Goal: Information Seeking & Learning: Learn about a topic

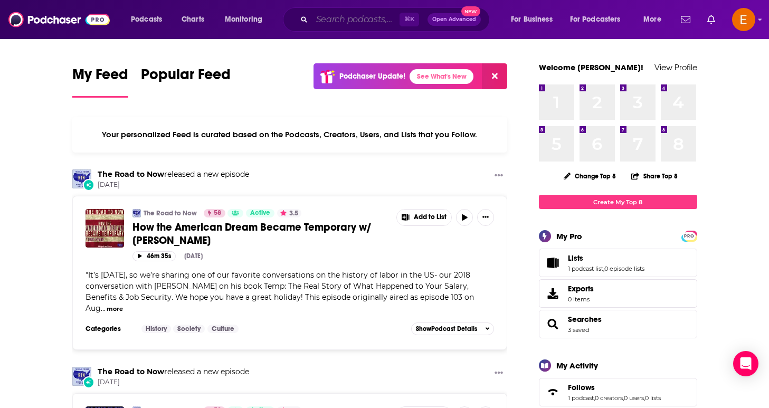
click at [347, 19] on input "Search podcasts, credits, & more..." at bounding box center [356, 19] width 88 height 17
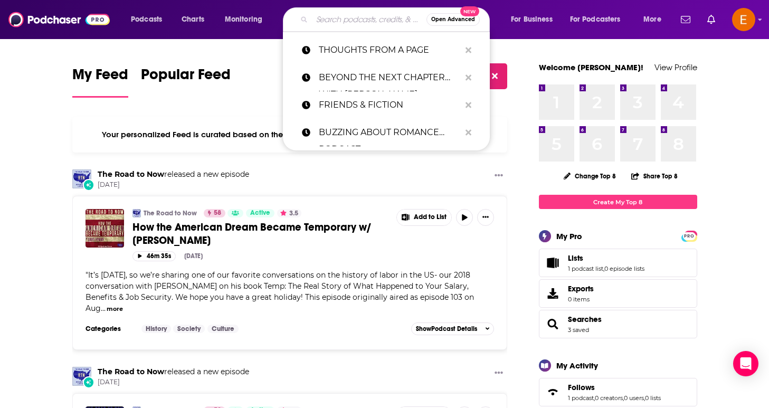
paste input "Romance Ever After Podcast"
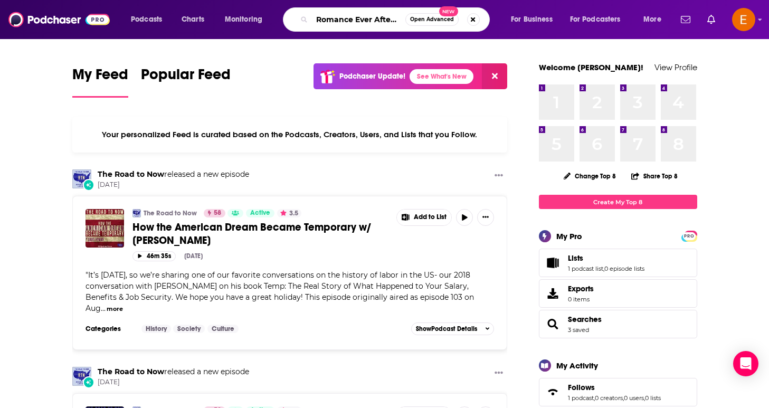
type input "Romance Ever After Podcast"
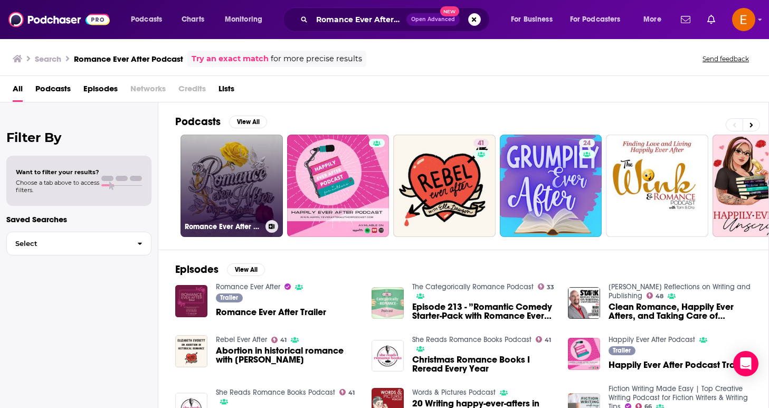
click at [228, 173] on link "Romance Ever After with [PERSON_NAME]" at bounding box center [232, 186] width 102 height 102
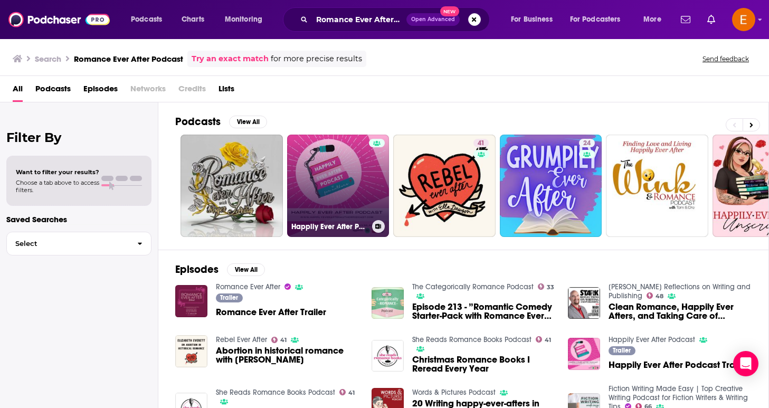
click at [337, 191] on link "Happily Ever After Podcast" at bounding box center [338, 186] width 102 height 102
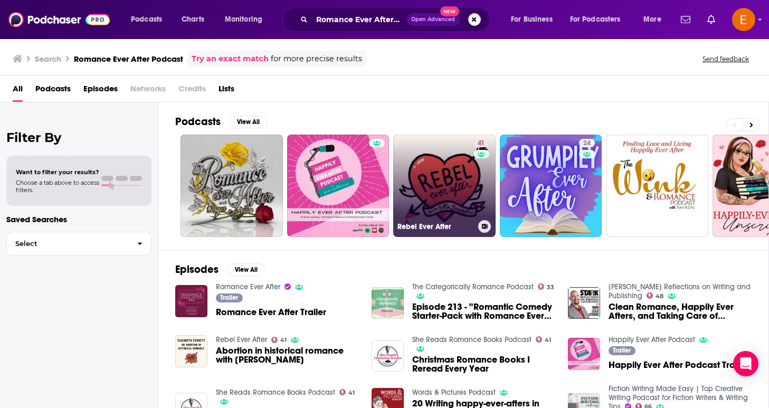
click at [416, 156] on link "41 Rebel Ever After" at bounding box center [444, 186] width 102 height 102
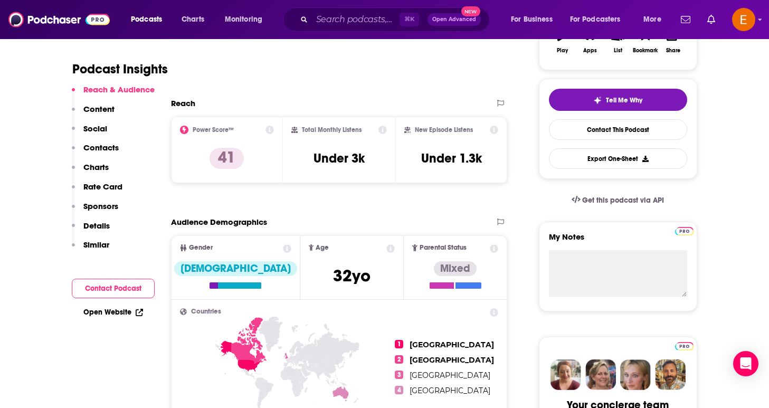
scroll to position [201, 0]
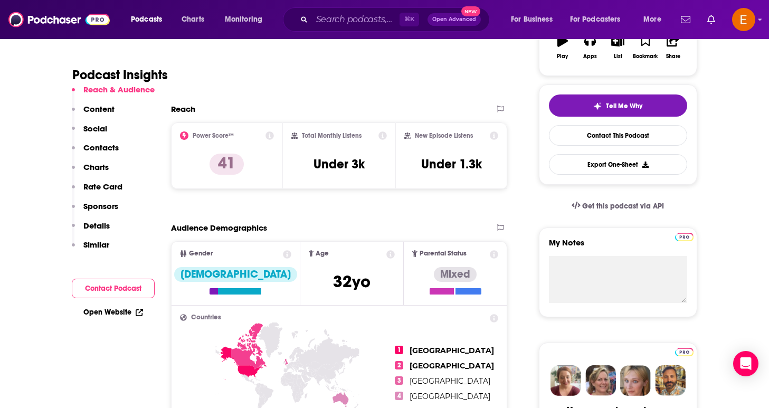
click at [268, 131] on icon at bounding box center [270, 135] width 8 height 8
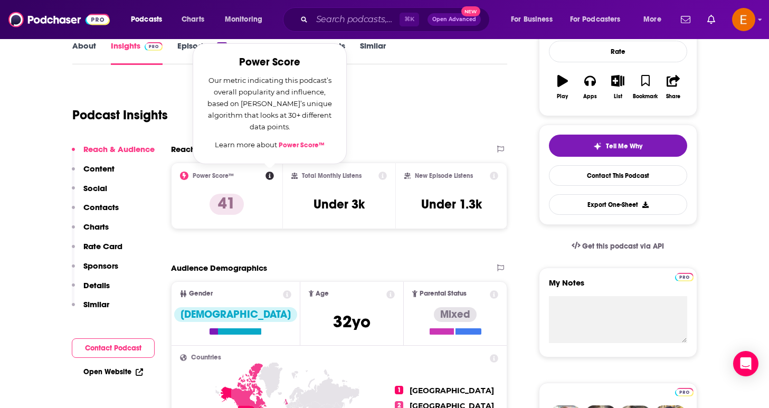
scroll to position [148, 0]
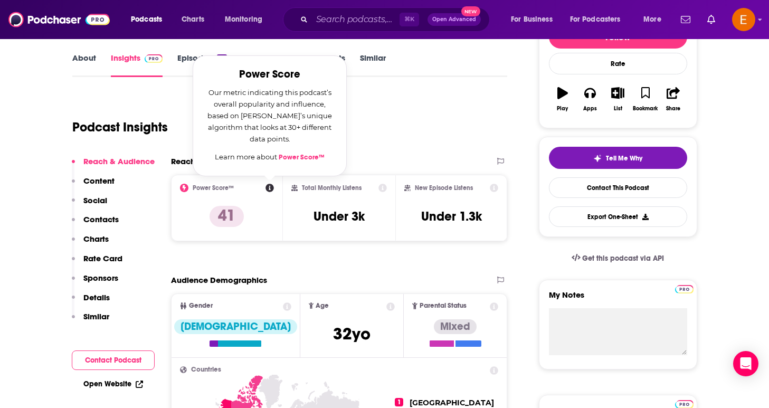
click at [298, 157] on link "Power Score™" at bounding box center [302, 157] width 46 height 8
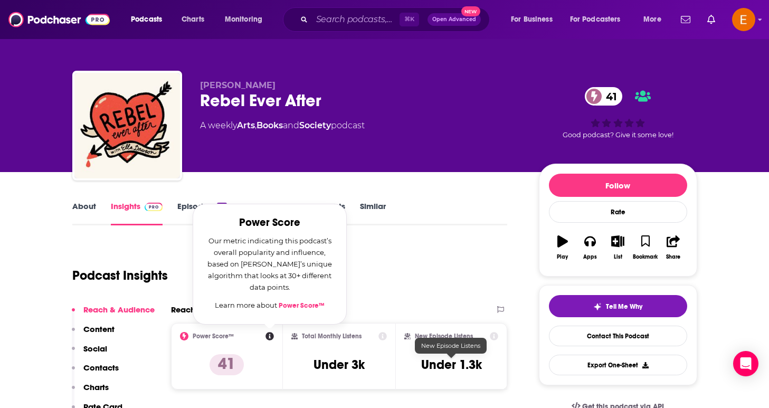
scroll to position [0, 0]
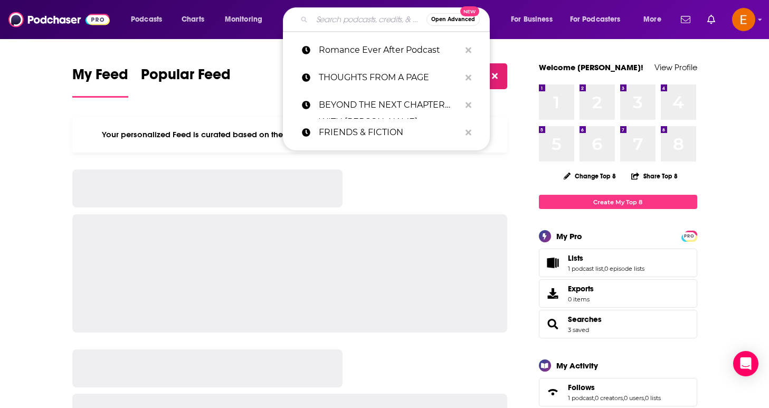
click at [357, 26] on input "Search podcasts, credits, & more..." at bounding box center [369, 19] width 115 height 17
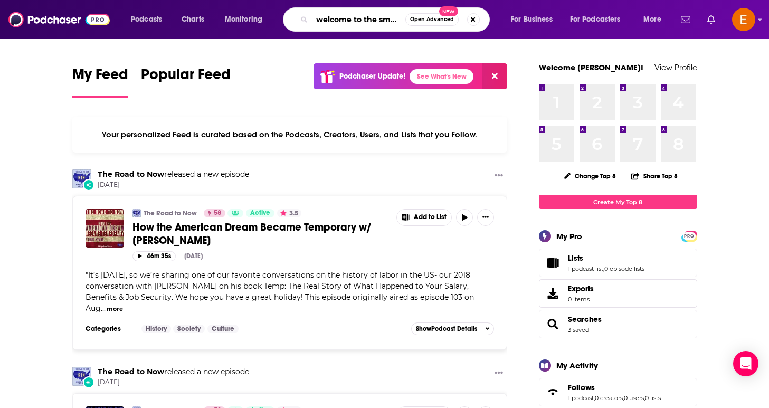
type input "welcome to the smut show"
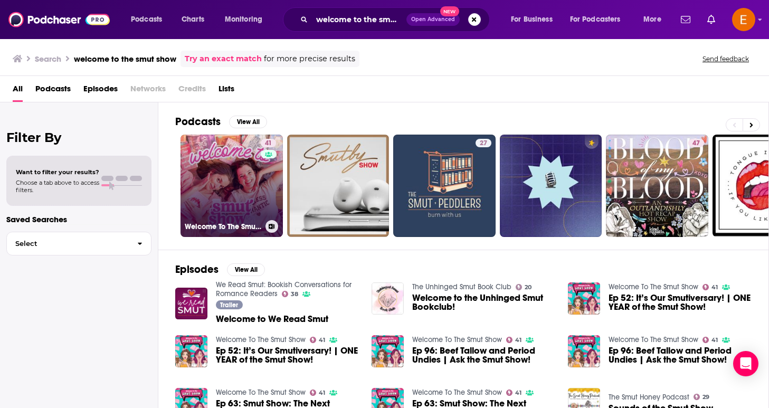
click at [236, 194] on link "41 Welcome To The Smut Show" at bounding box center [232, 186] width 102 height 102
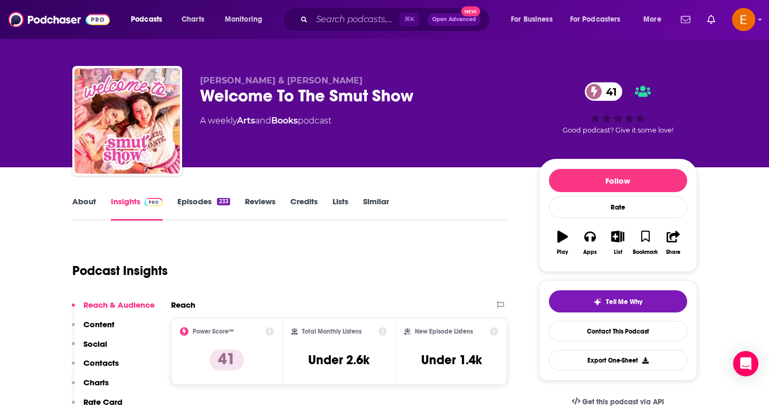
scroll to position [5, 0]
